Goal: Task Accomplishment & Management: Manage account settings

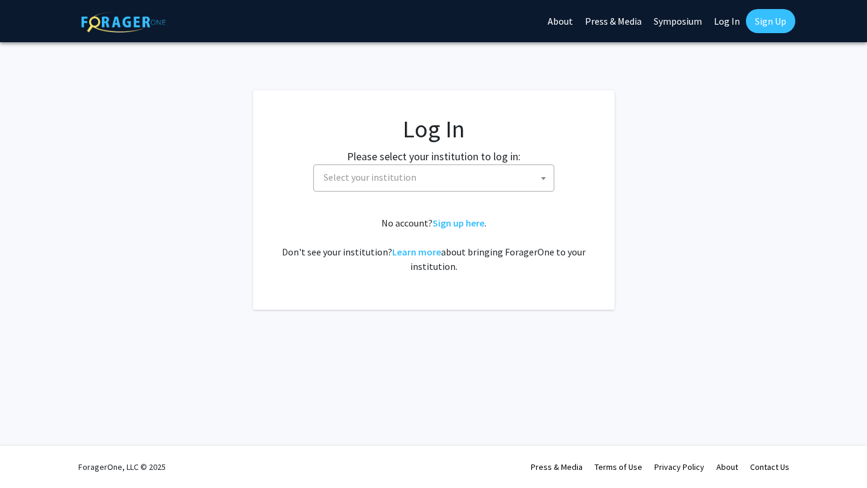
select select
drag, startPoint x: 500, startPoint y: 160, endPoint x: 499, endPoint y: 175, distance: 14.5
click at [499, 175] on div "Please select your institution to log in: [GEOGRAPHIC_DATA] [GEOGRAPHIC_DATA] […" at bounding box center [433, 169] width 331 height 43
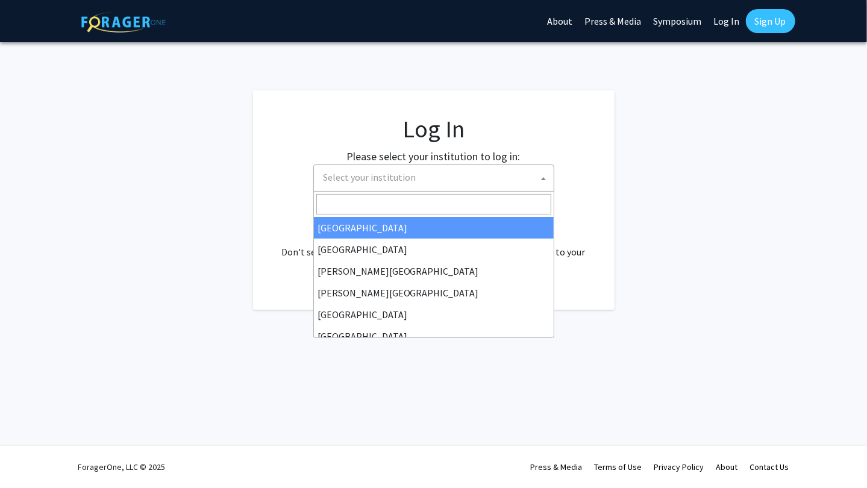
click at [499, 175] on span "Select your institution" at bounding box center [436, 177] width 235 height 25
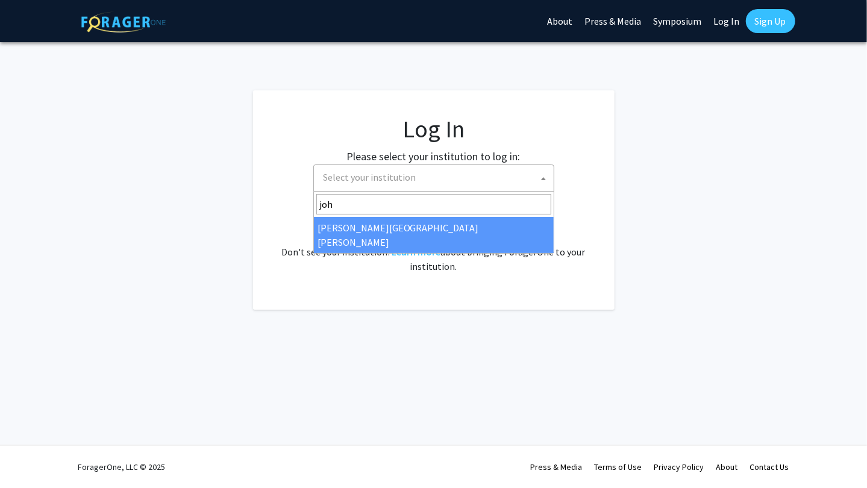
type input "joh"
select select "1"
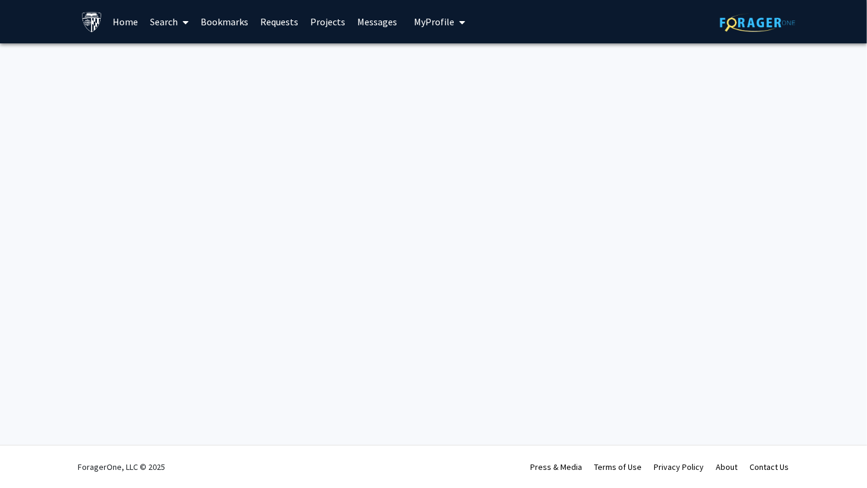
click at [444, 28] on button "My Profile" at bounding box center [439, 21] width 58 height 43
click at [444, 63] on div "[PERSON_NAME] View Profile" at bounding box center [473, 62] width 103 height 26
